Goal: Use online tool/utility: Utilize a website feature to perform a specific function

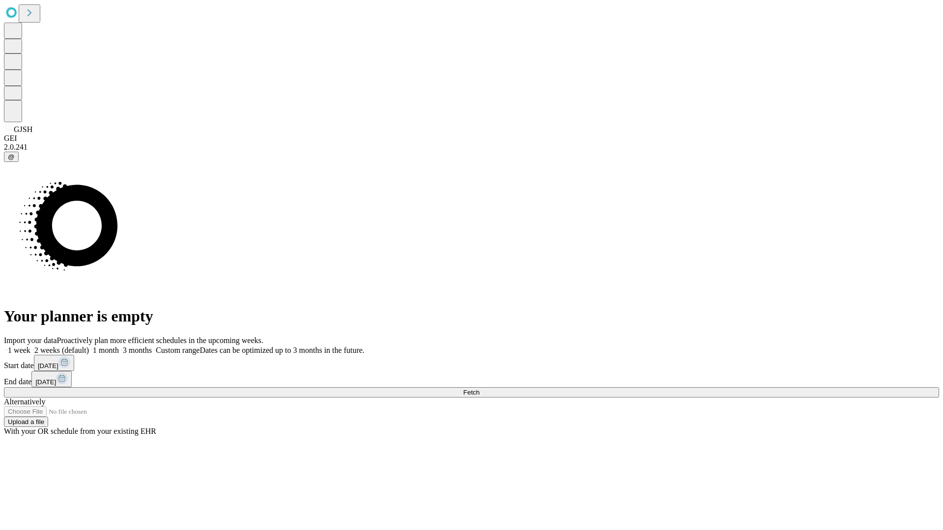
click at [479, 389] on span "Fetch" at bounding box center [471, 392] width 16 height 7
